Goal: Navigation & Orientation: Find specific page/section

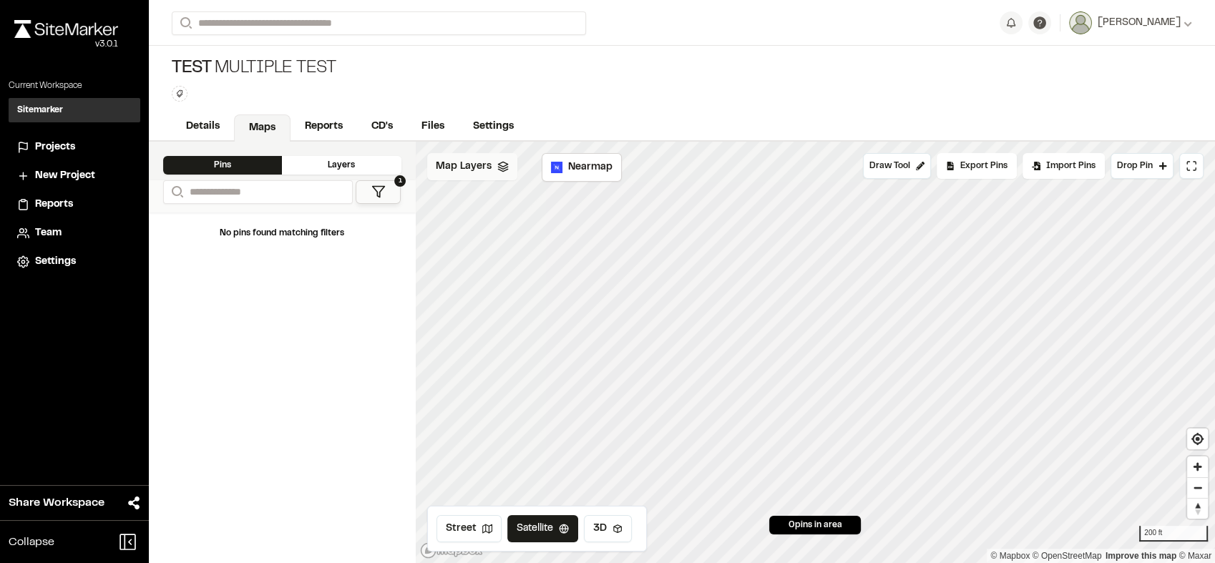
click at [467, 164] on span "Map Layers" at bounding box center [464, 167] width 56 height 16
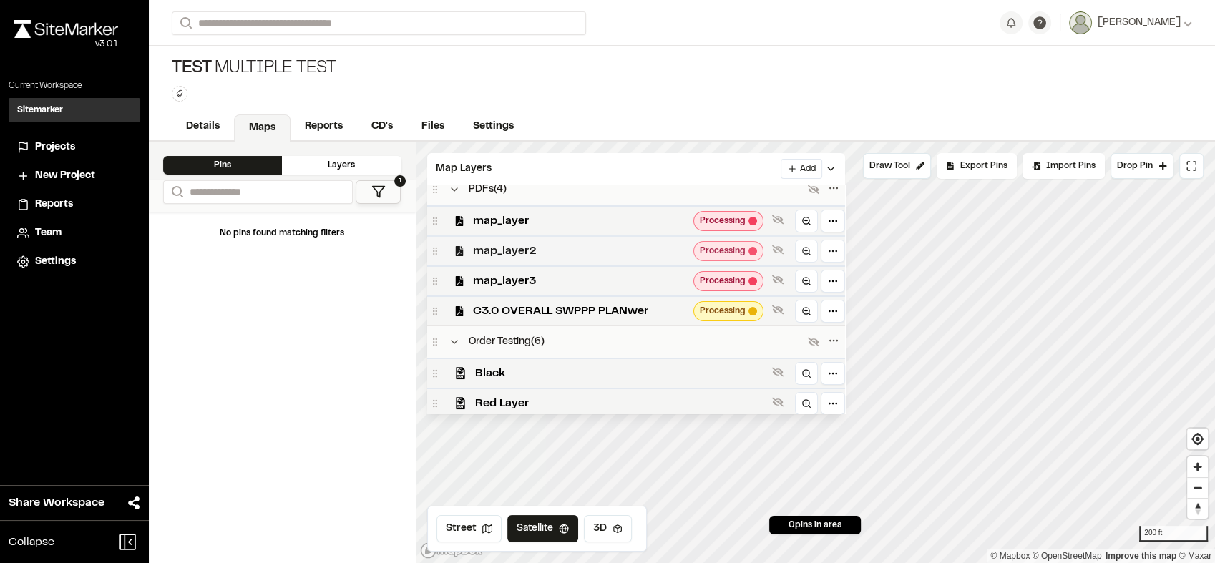
scroll to position [72, 0]
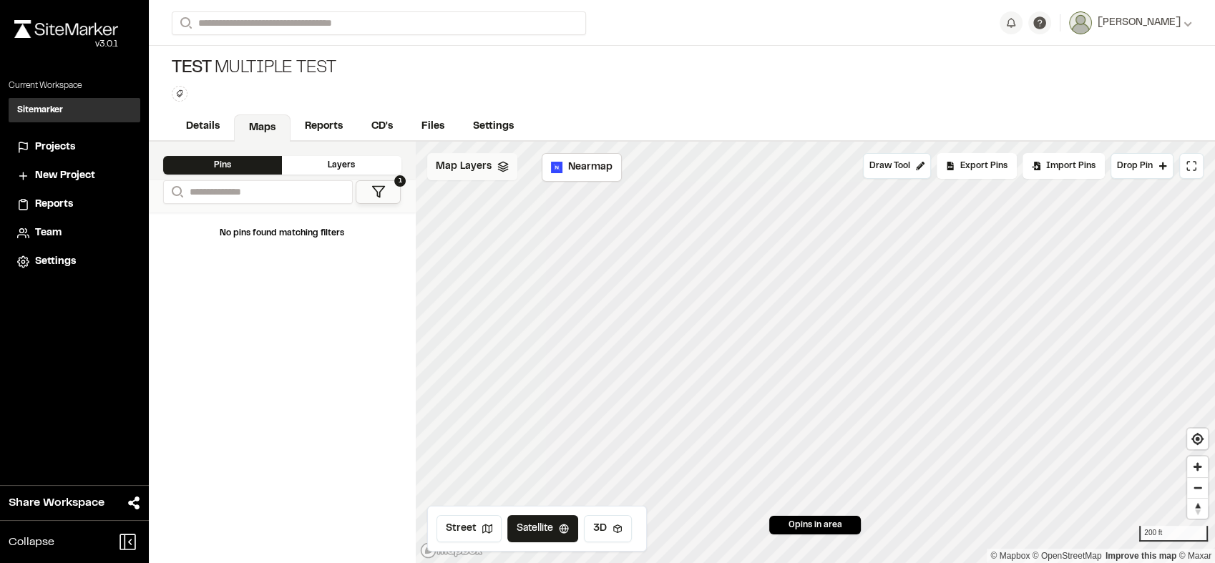
click at [462, 178] on div "Map Layers" at bounding box center [472, 166] width 90 height 27
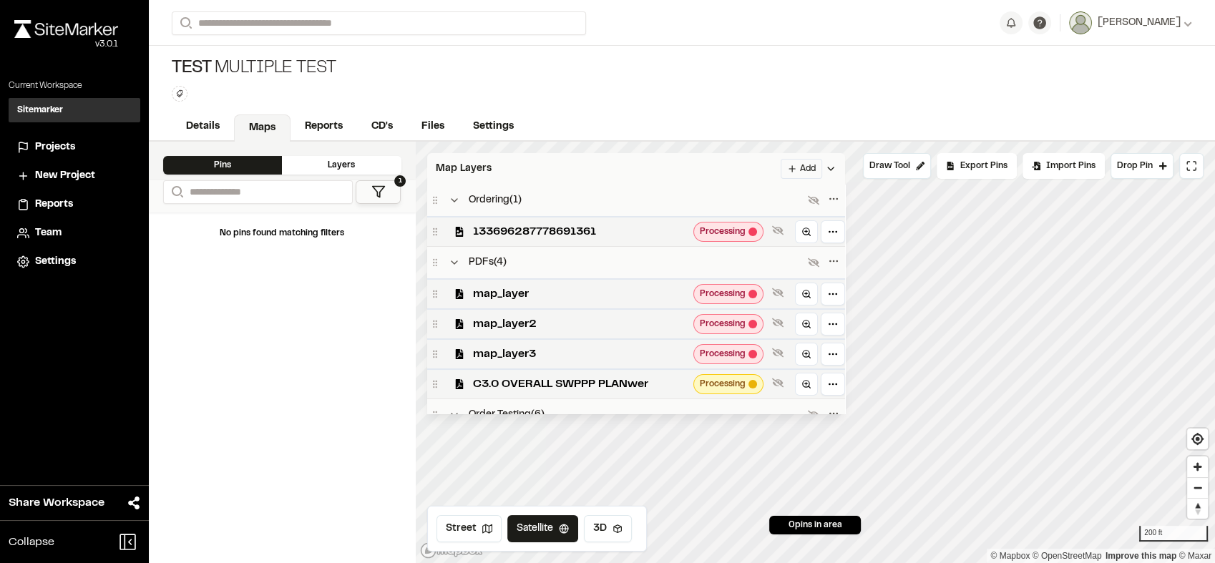
click at [501, 170] on div "Map Layers Add" at bounding box center [636, 168] width 418 height 31
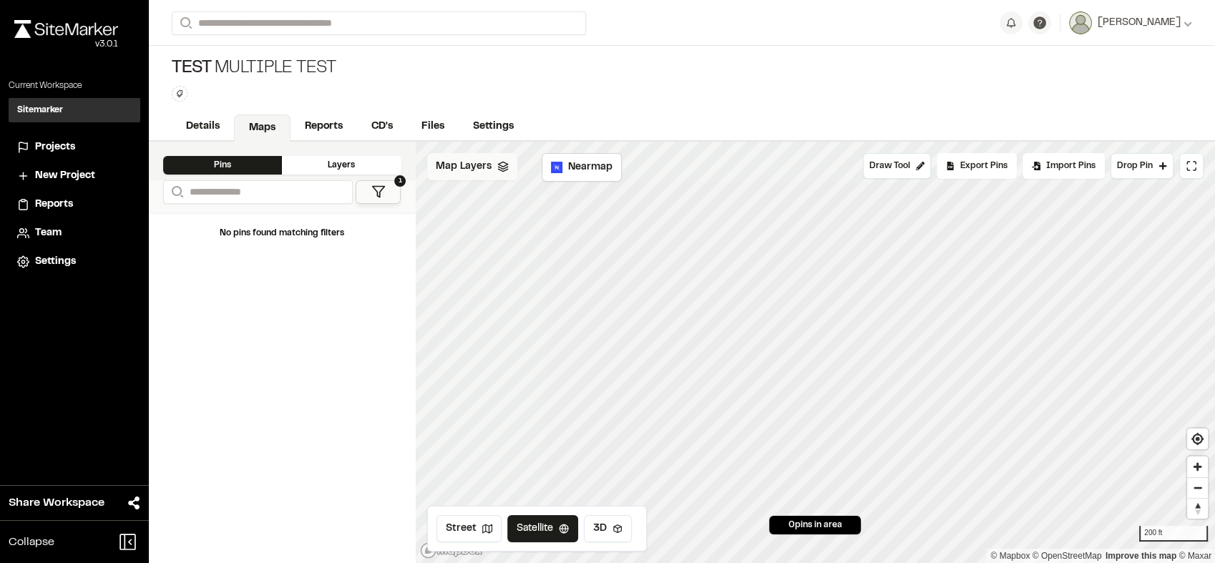
click at [479, 161] on span "Map Layers" at bounding box center [464, 167] width 56 height 16
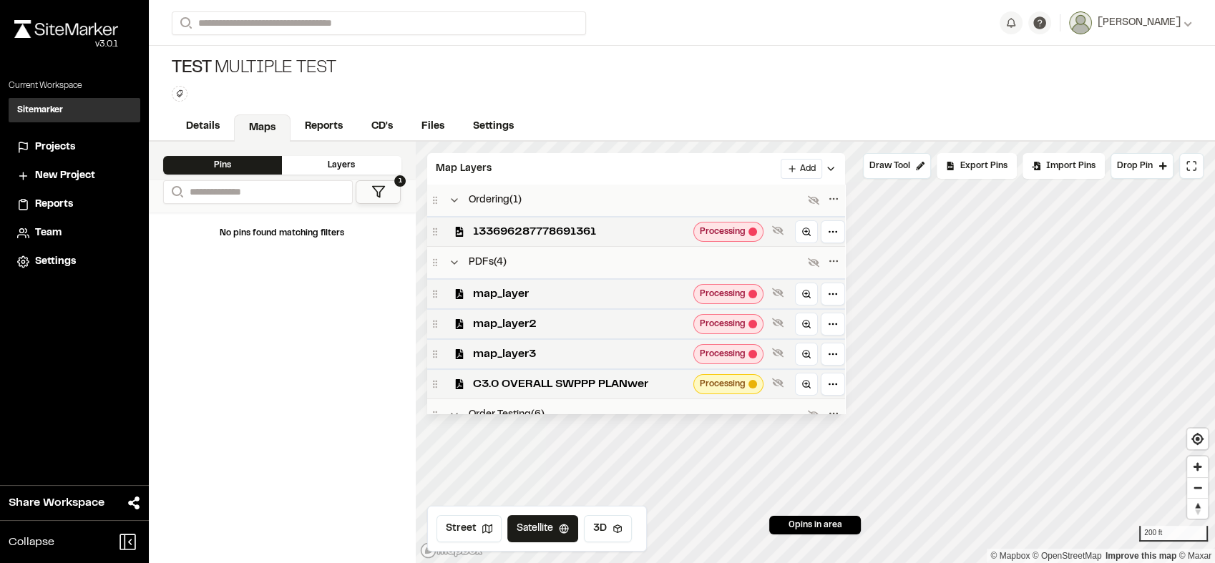
click at [325, 105] on div "Test Multiple Test Type Enter or comma to add tag." at bounding box center [682, 79] width 1066 height 67
click at [312, 127] on link "Reports" at bounding box center [324, 127] width 68 height 27
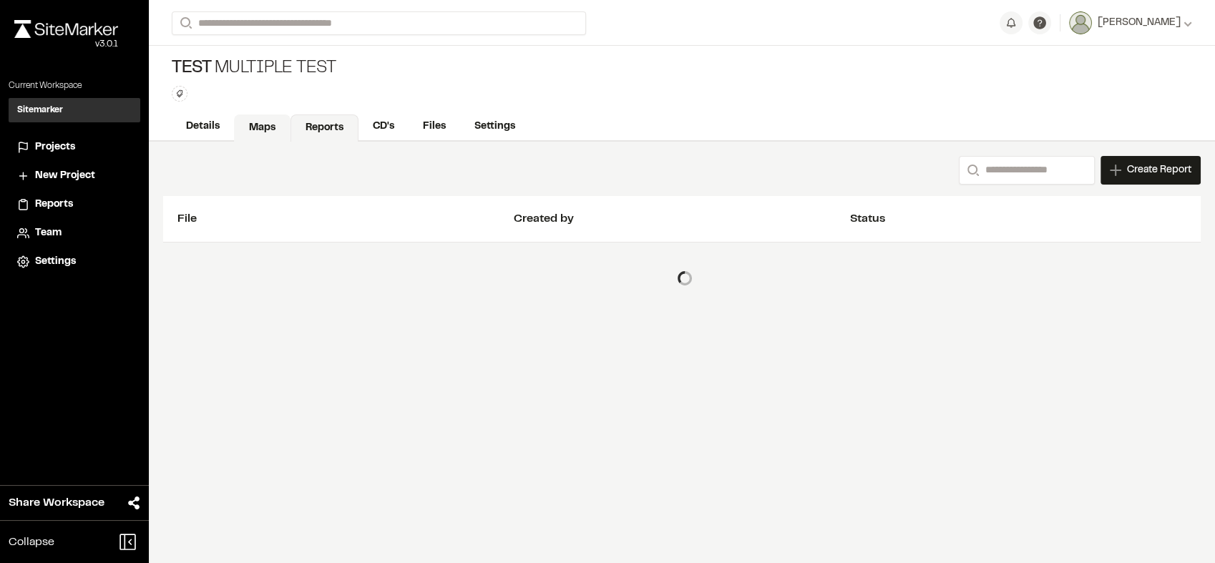
click at [256, 126] on link "Maps" at bounding box center [262, 127] width 57 height 27
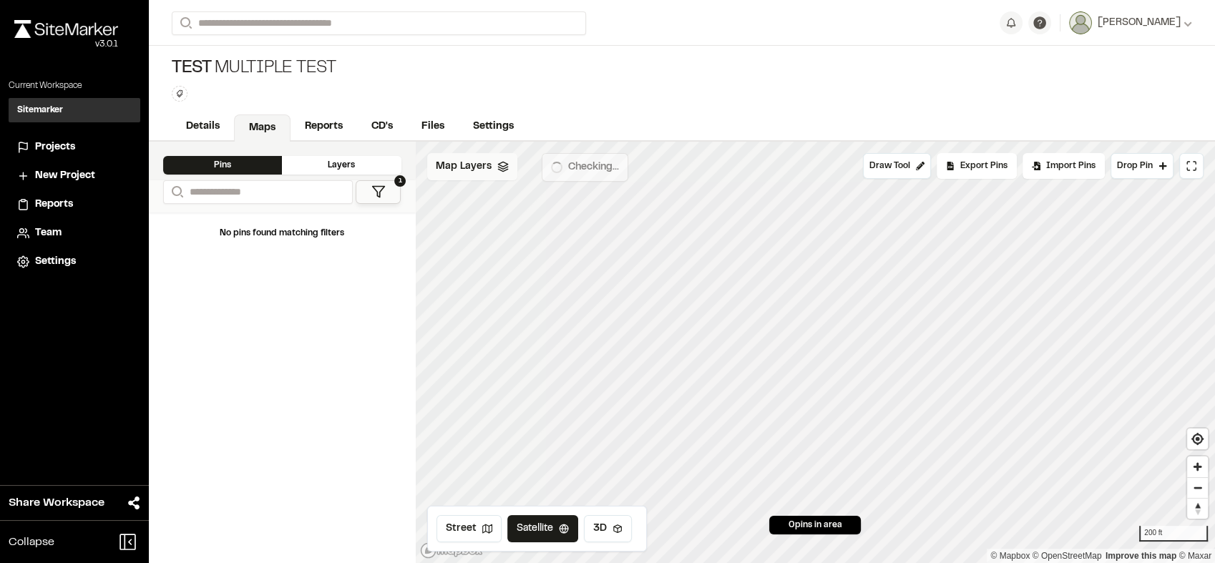
click at [499, 167] on icon at bounding box center [502, 166] width 11 height 11
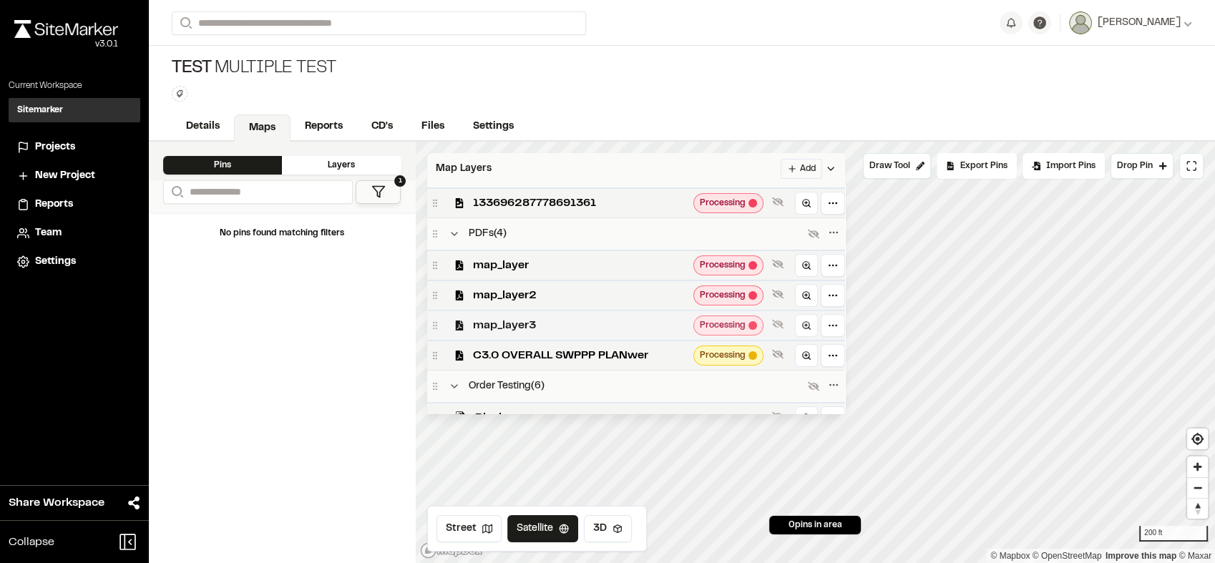
scroll to position [34, 0]
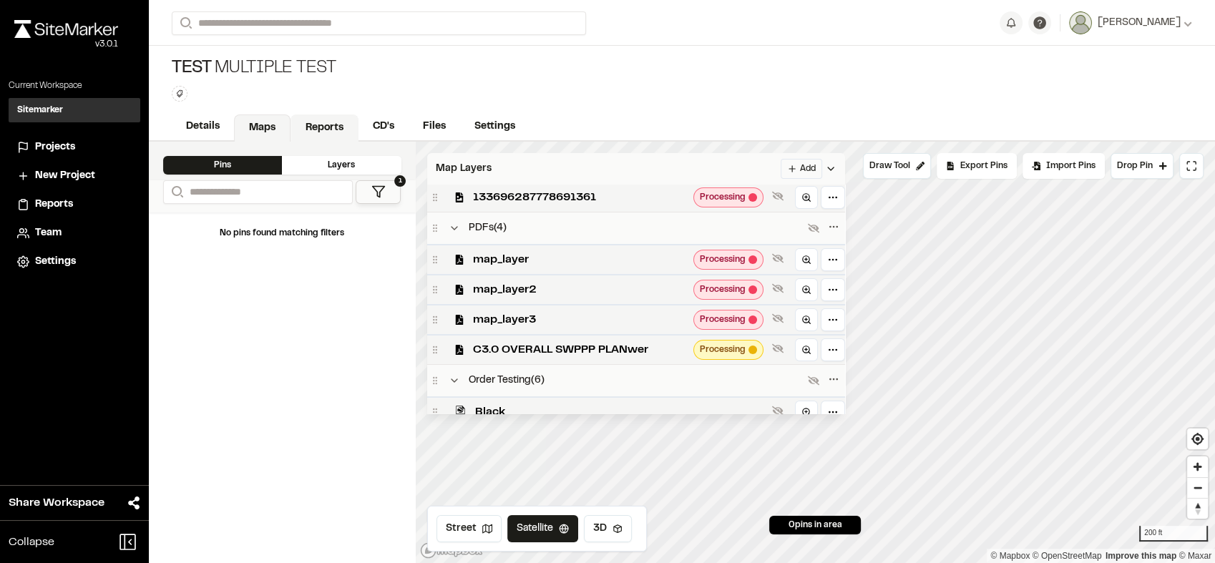
click at [315, 134] on link "Reports" at bounding box center [324, 127] width 68 height 27
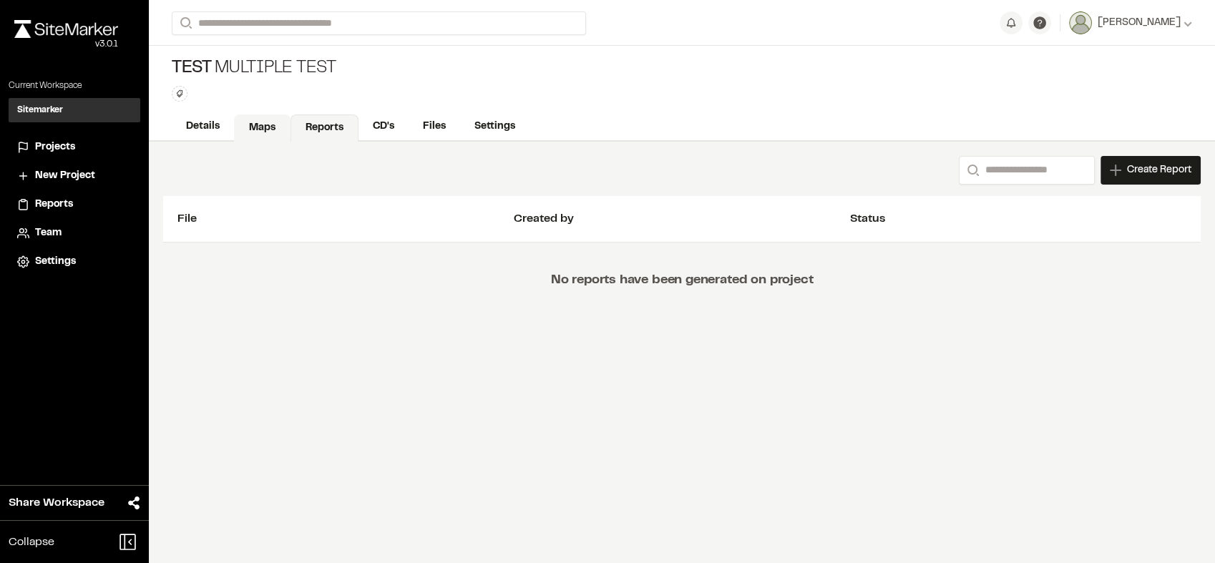
click at [261, 122] on link "Maps" at bounding box center [262, 127] width 57 height 27
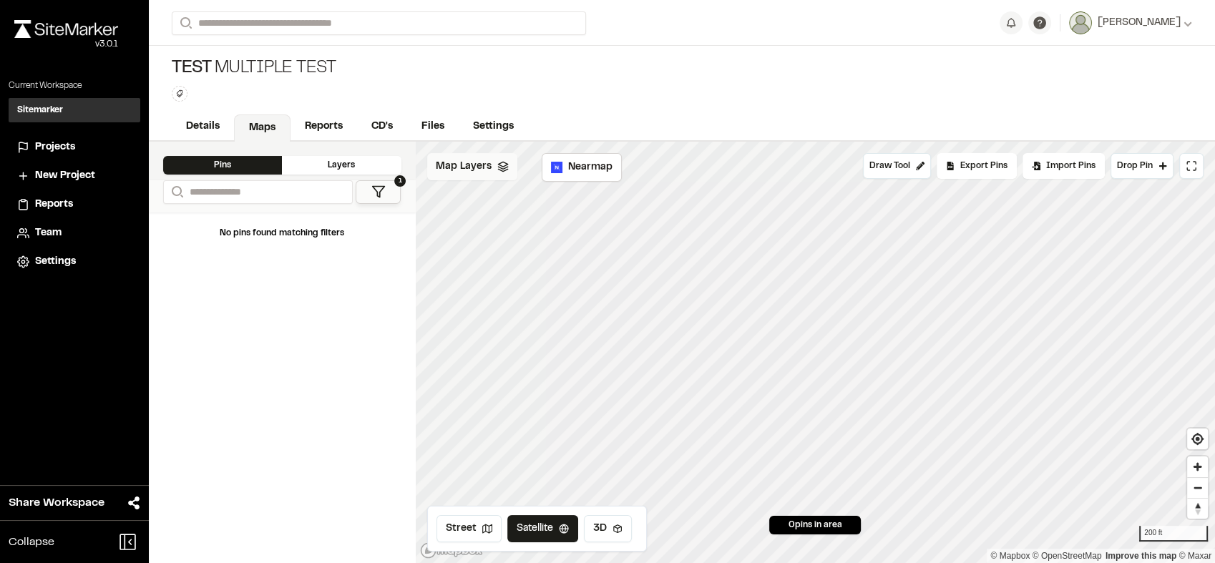
click at [454, 172] on span "Map Layers" at bounding box center [464, 167] width 56 height 16
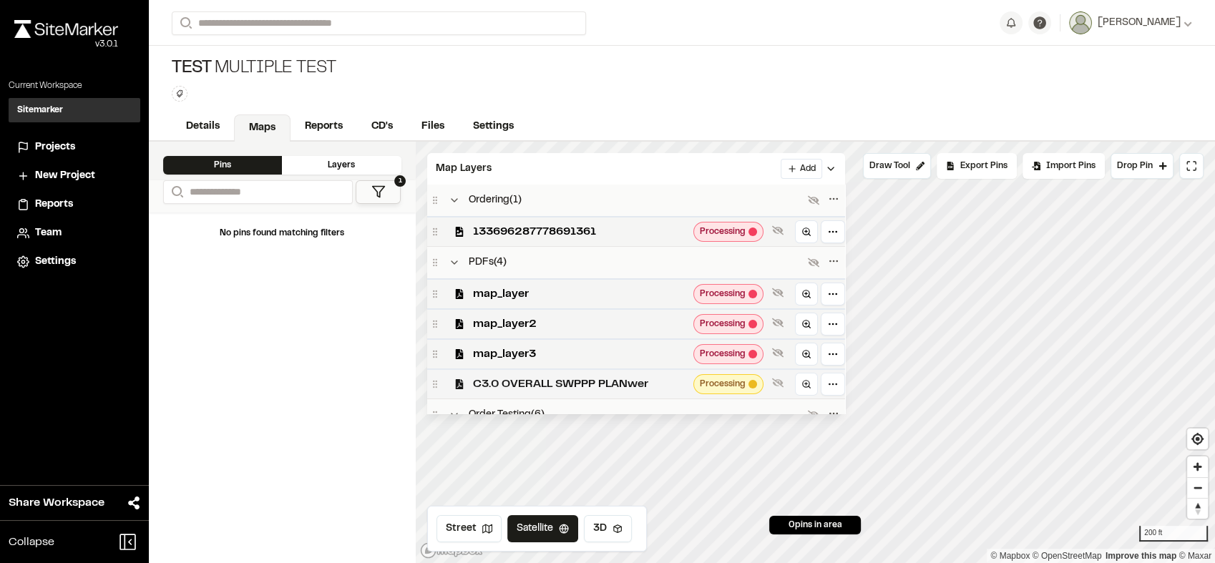
click at [581, 378] on div "C3.0 OVERALL SWPPP PLANwer Processing" at bounding box center [636, 383] width 418 height 30
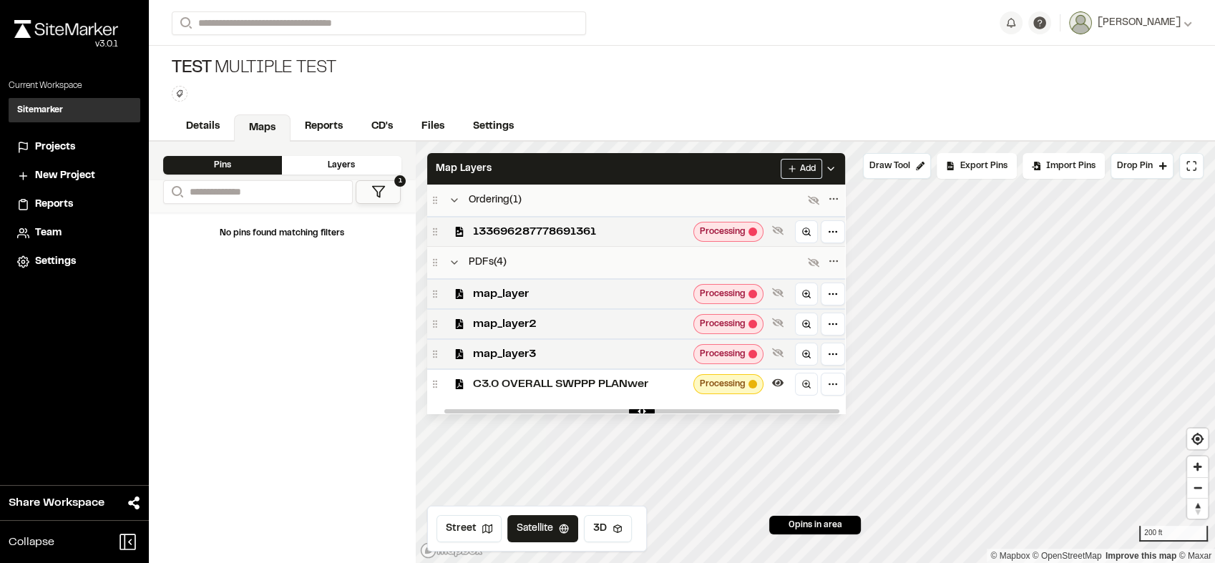
click at [581, 378] on div "C3.0 OVERALL SWPPP PLANwer Processing" at bounding box center [636, 383] width 418 height 30
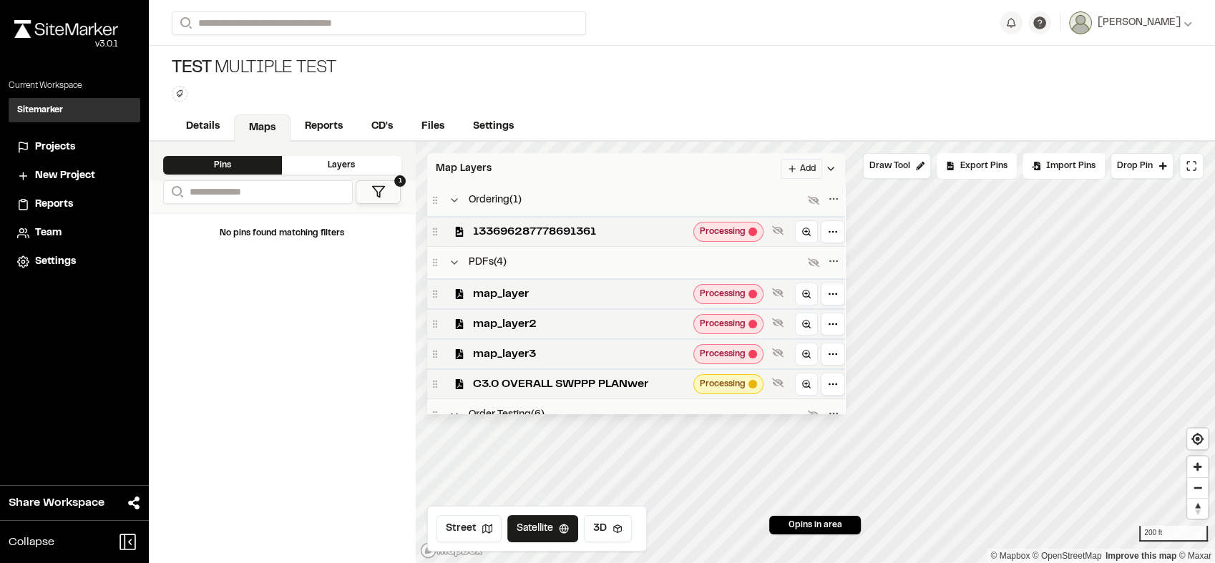
click at [527, 160] on div "Map Layers Add" at bounding box center [636, 168] width 418 height 31
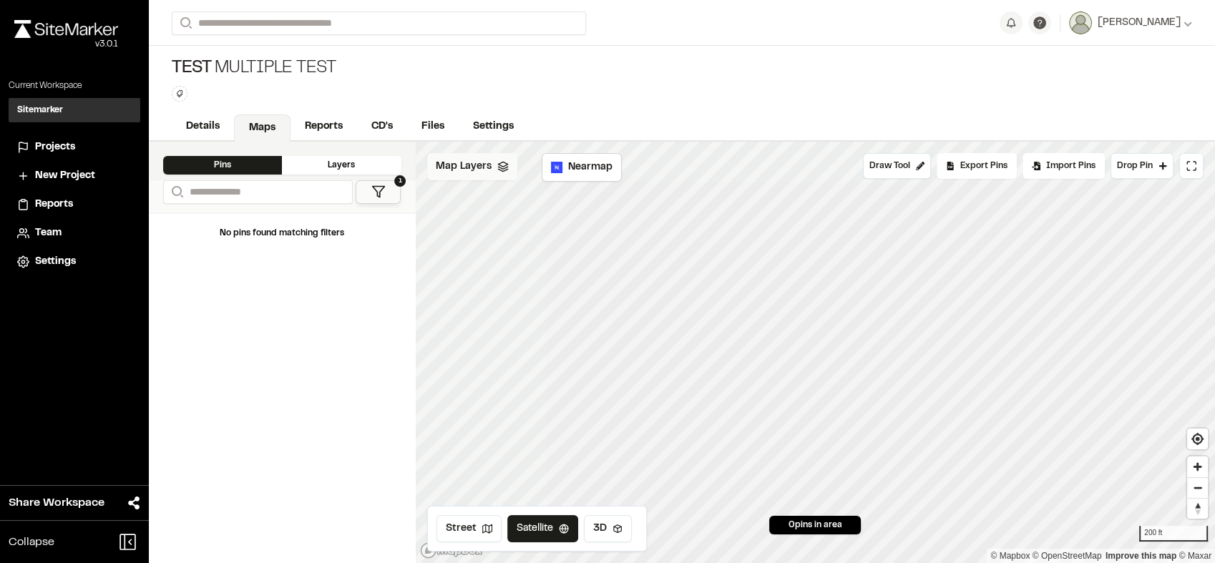
click at [495, 176] on div "Map Layers" at bounding box center [472, 166] width 90 height 27
